Goal: Task Accomplishment & Management: Complete application form

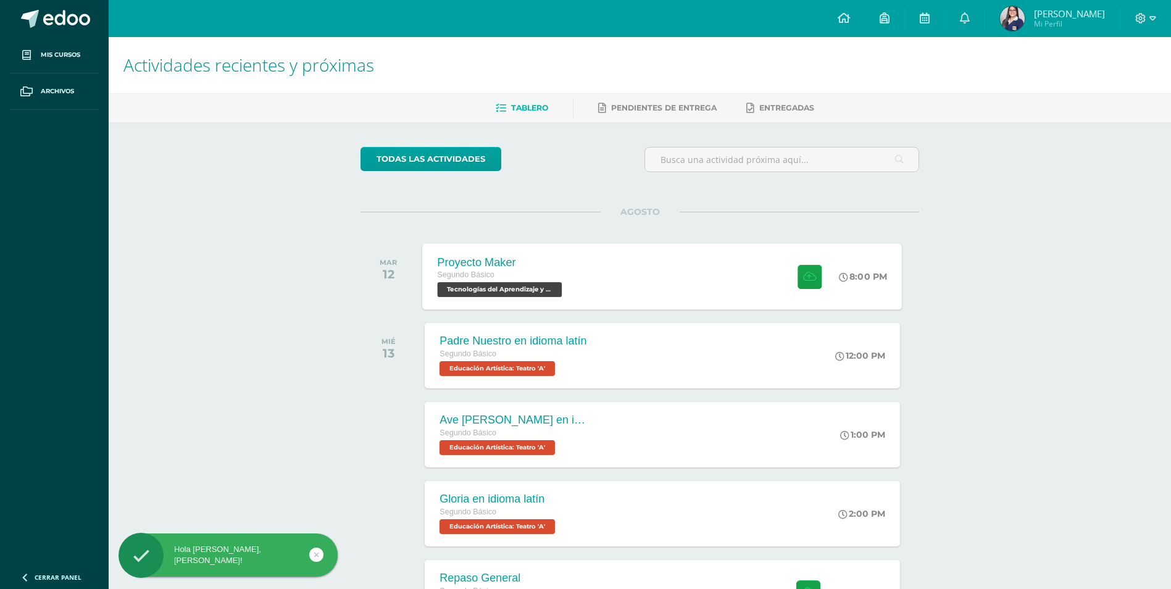
click at [605, 270] on div "Proyecto Maker Segundo Básico Tecnologías del Aprendizaje y la Comunicación 'A'…" at bounding box center [663, 276] width 480 height 66
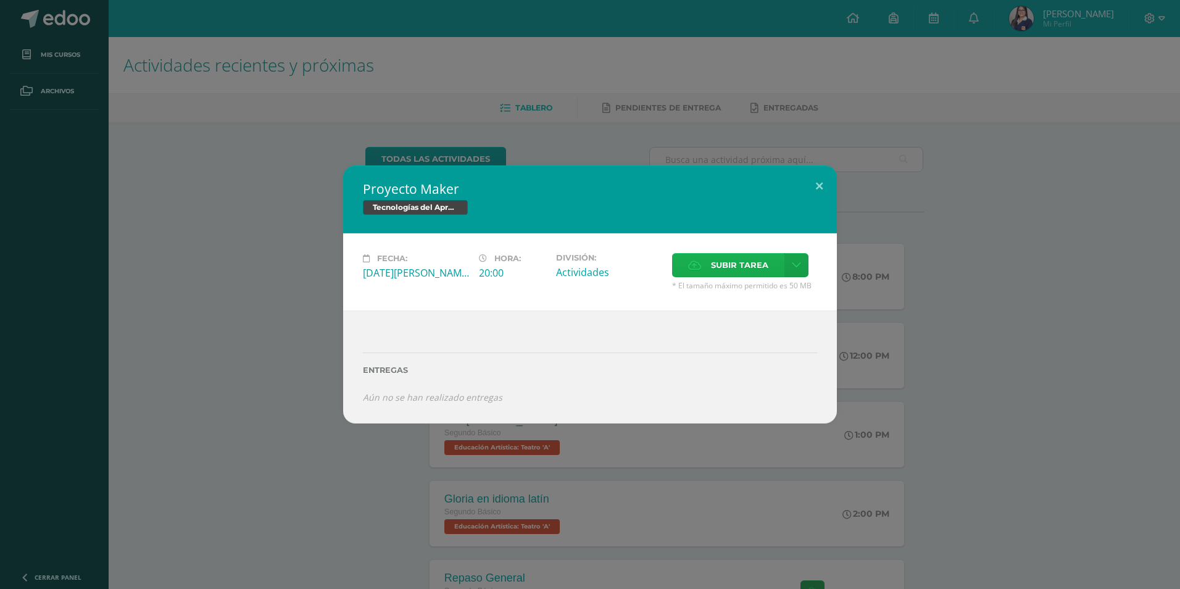
click at [737, 267] on span "Subir tarea" at bounding box center [739, 265] width 57 height 23
click at [0, 0] on input "Subir tarea" at bounding box center [0, 0] width 0 height 0
click at [505, 195] on div "Proyecto Maker Tecnologías del Aprendizaje y la Comunicación Fecha: Martes 12 d…" at bounding box center [590, 294] width 494 height 258
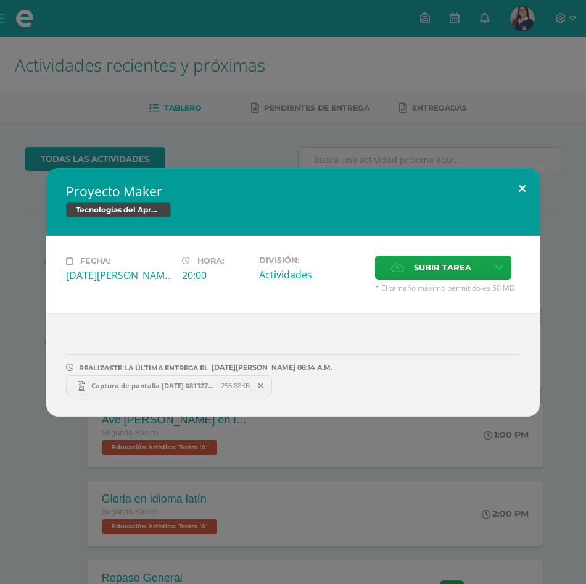
click at [523, 183] on button at bounding box center [522, 189] width 35 height 42
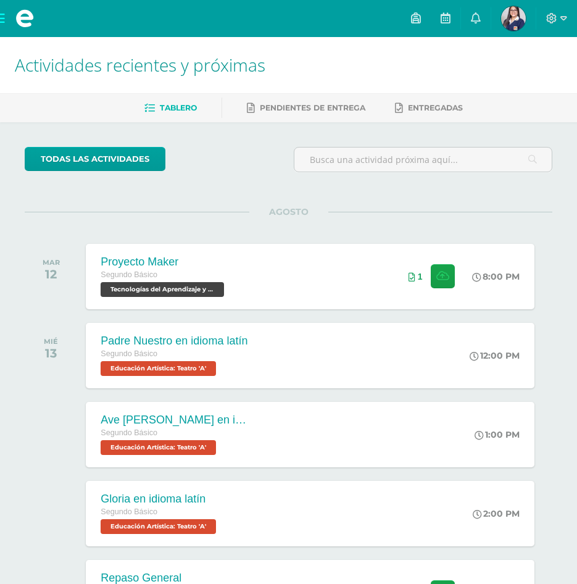
click at [6, 20] on span at bounding box center [24, 18] width 49 height 37
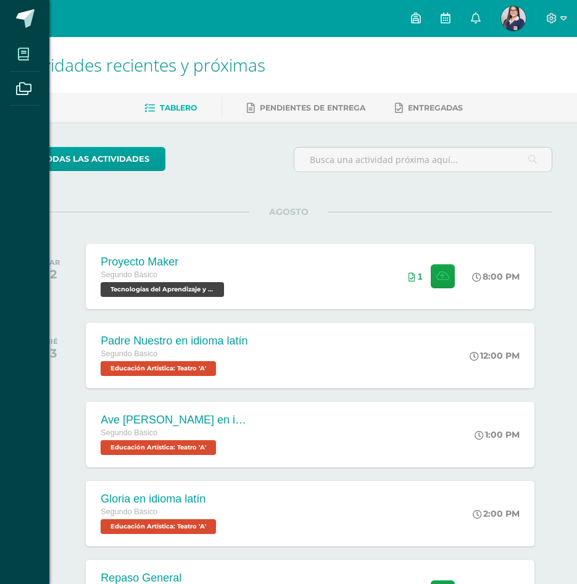
click at [19, 55] on icon at bounding box center [23, 54] width 11 height 12
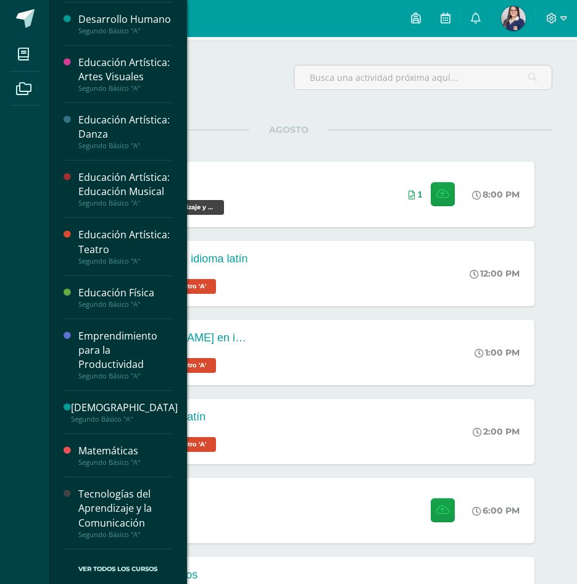
scroll to position [198, 0]
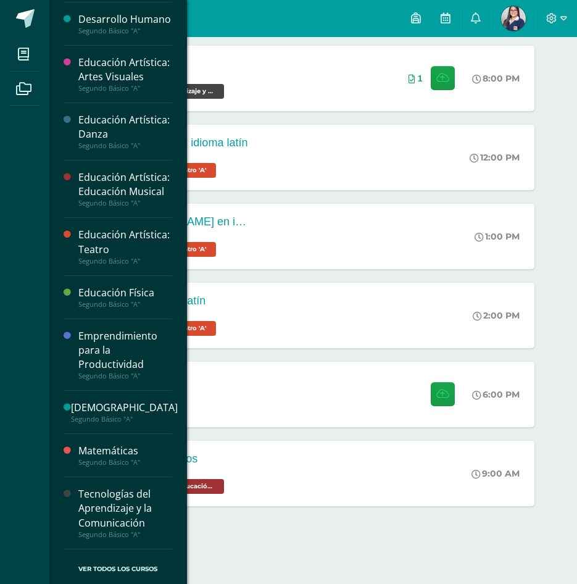
click at [131, 503] on div "Tecnologías del Aprendizaje y la Comunicación" at bounding box center [125, 508] width 94 height 43
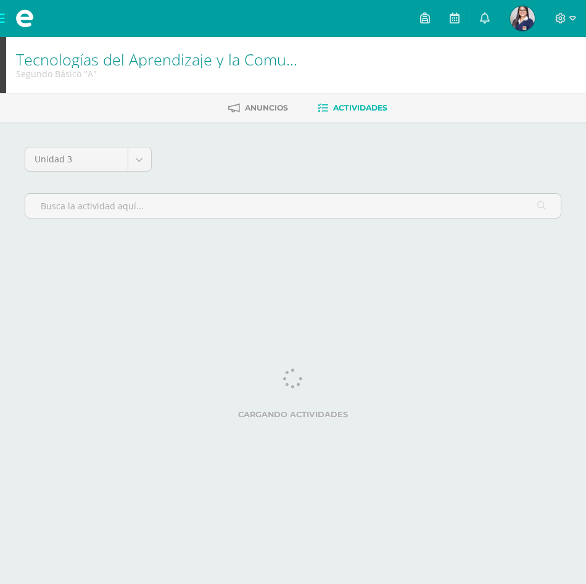
click at [104, 276] on html "Mis cursos Archivos Cerrar panel Asesoría Segundo Básico "A" Ciencias Naturales…" at bounding box center [293, 138] width 586 height 276
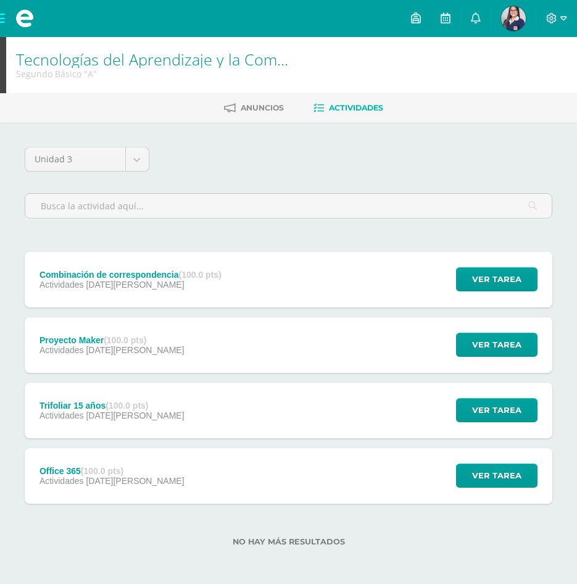
click at [224, 270] on div "Combinación de correspondencia (100.0 pts) Actividades 15 de Agosto" at bounding box center [131, 280] width 212 height 56
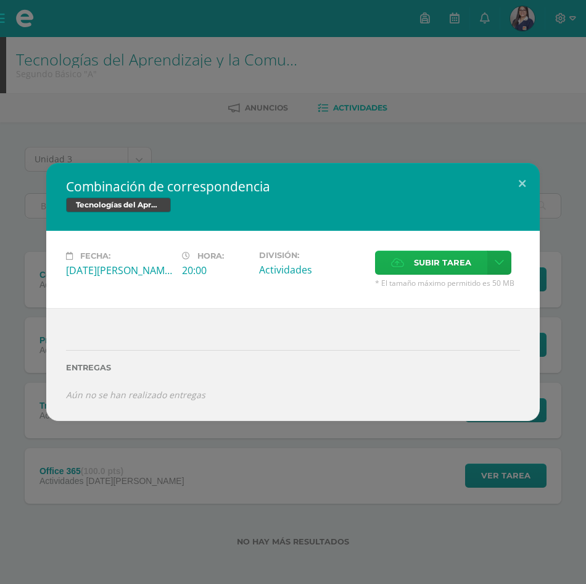
click at [418, 262] on span "Subir tarea" at bounding box center [442, 262] width 57 height 23
click at [0, 0] on input "Subir tarea" at bounding box center [0, 0] width 0 height 0
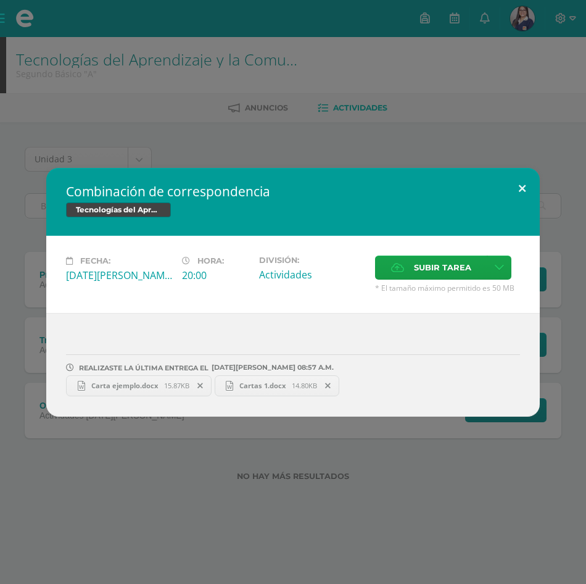
click at [519, 186] on button at bounding box center [522, 189] width 35 height 42
